Goal: Task Accomplishment & Management: Manage account settings

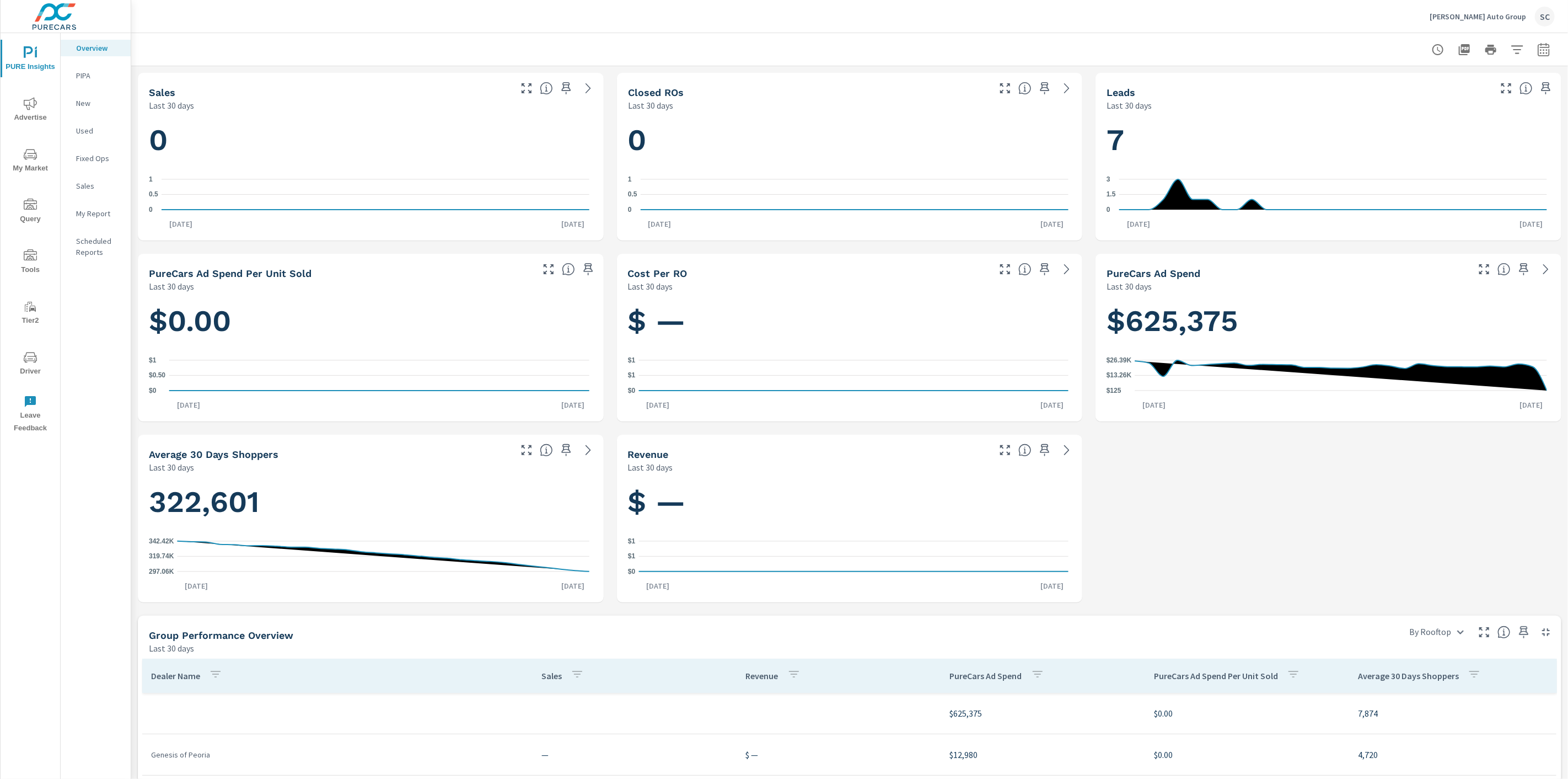
click at [1546, 17] on div "SC" at bounding box center [1545, 16] width 20 height 20
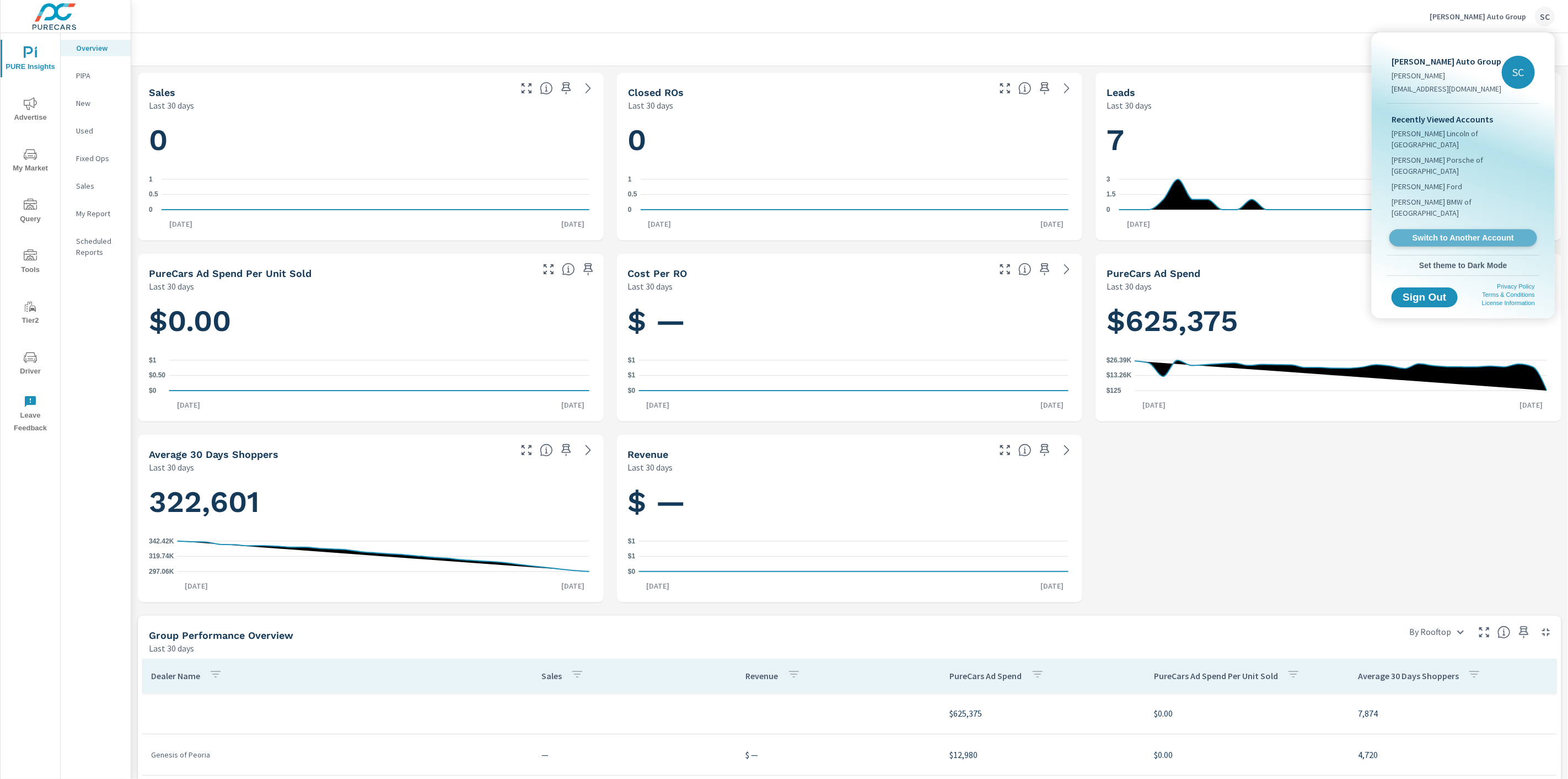
click at [1461, 233] on span "Switch to Another Account" at bounding box center [1463, 238] width 135 height 10
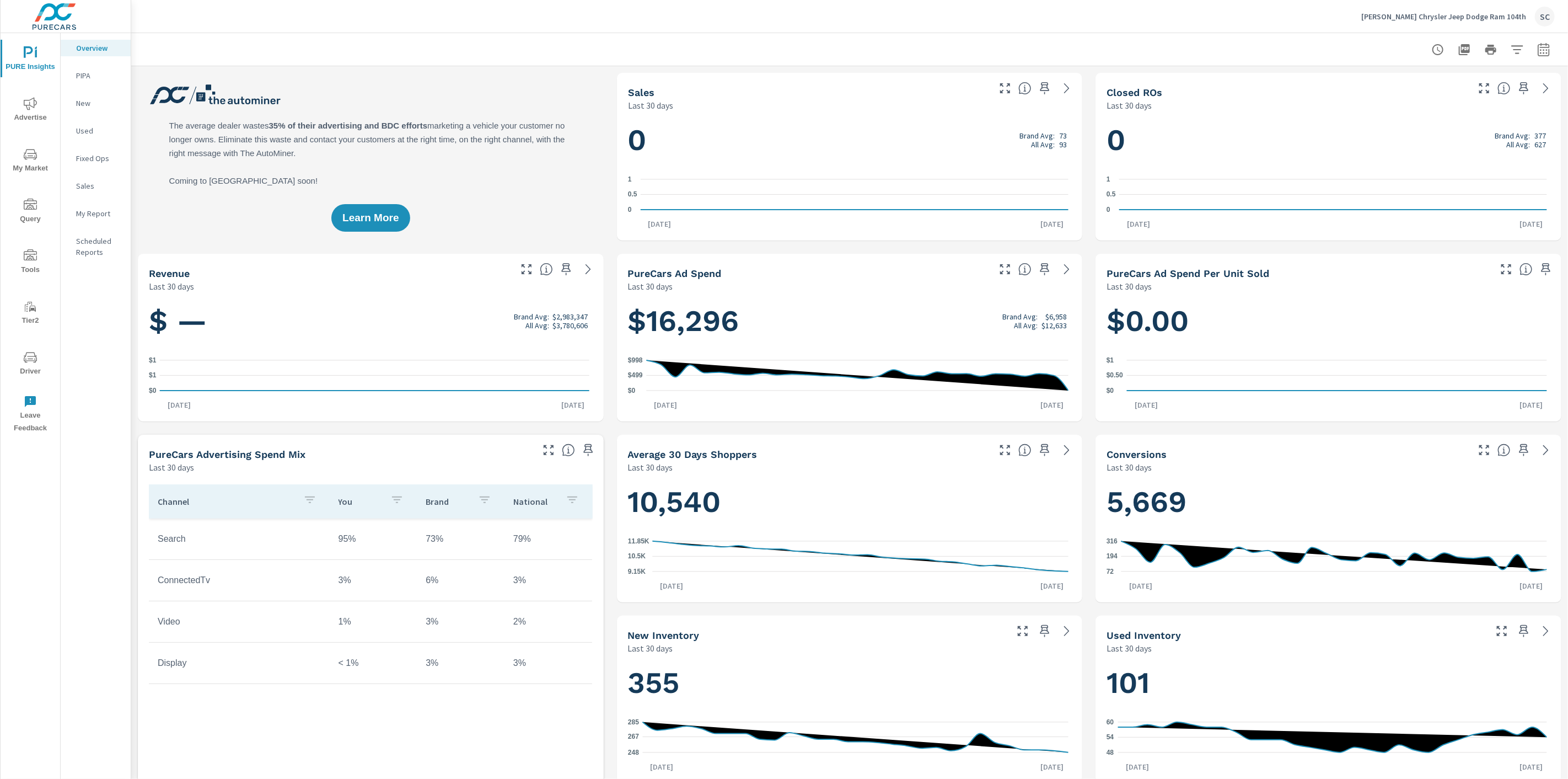
click at [34, 360] on icon "nav menu" at bounding box center [30, 357] width 13 height 10
